Goal: Transaction & Acquisition: Purchase product/service

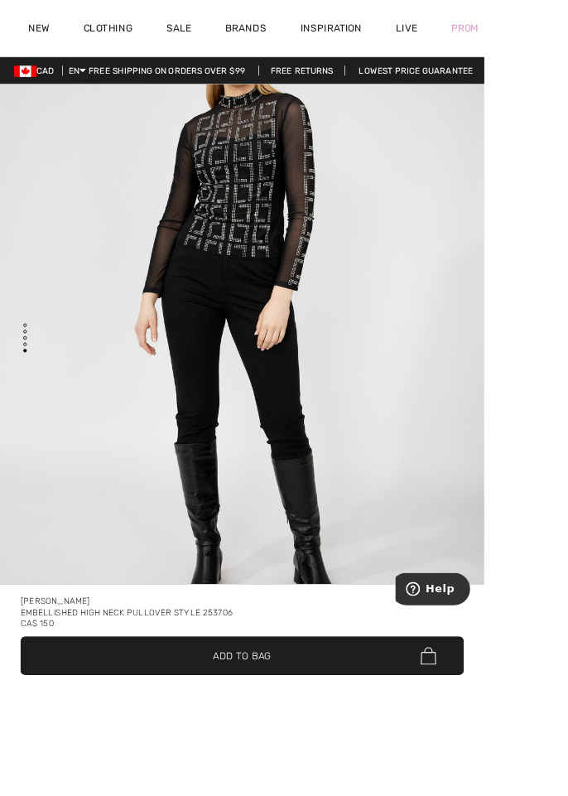
scroll to position [3726, 0]
click at [329, 711] on div "[PERSON_NAME]" at bounding box center [284, 704] width 520 height 13
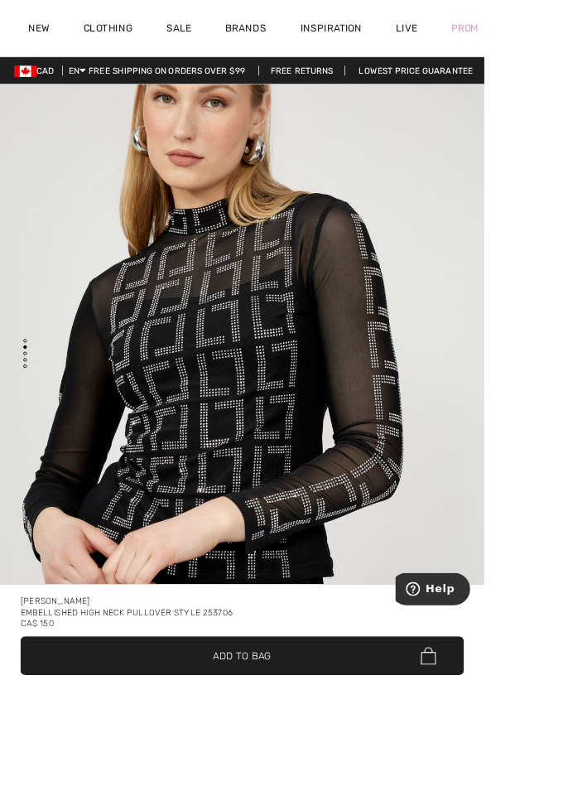
scroll to position [0, 0]
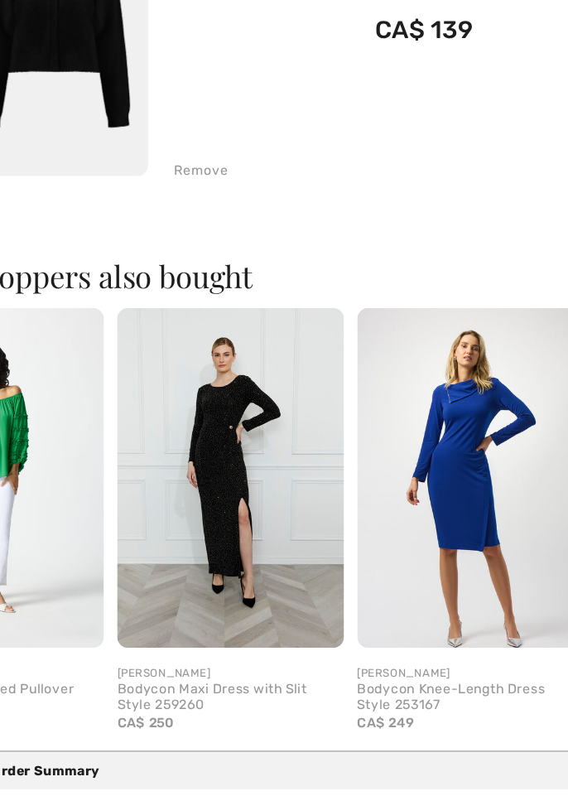
scroll to position [623, 0]
